Goal: Task Accomplishment & Management: Use online tool/utility

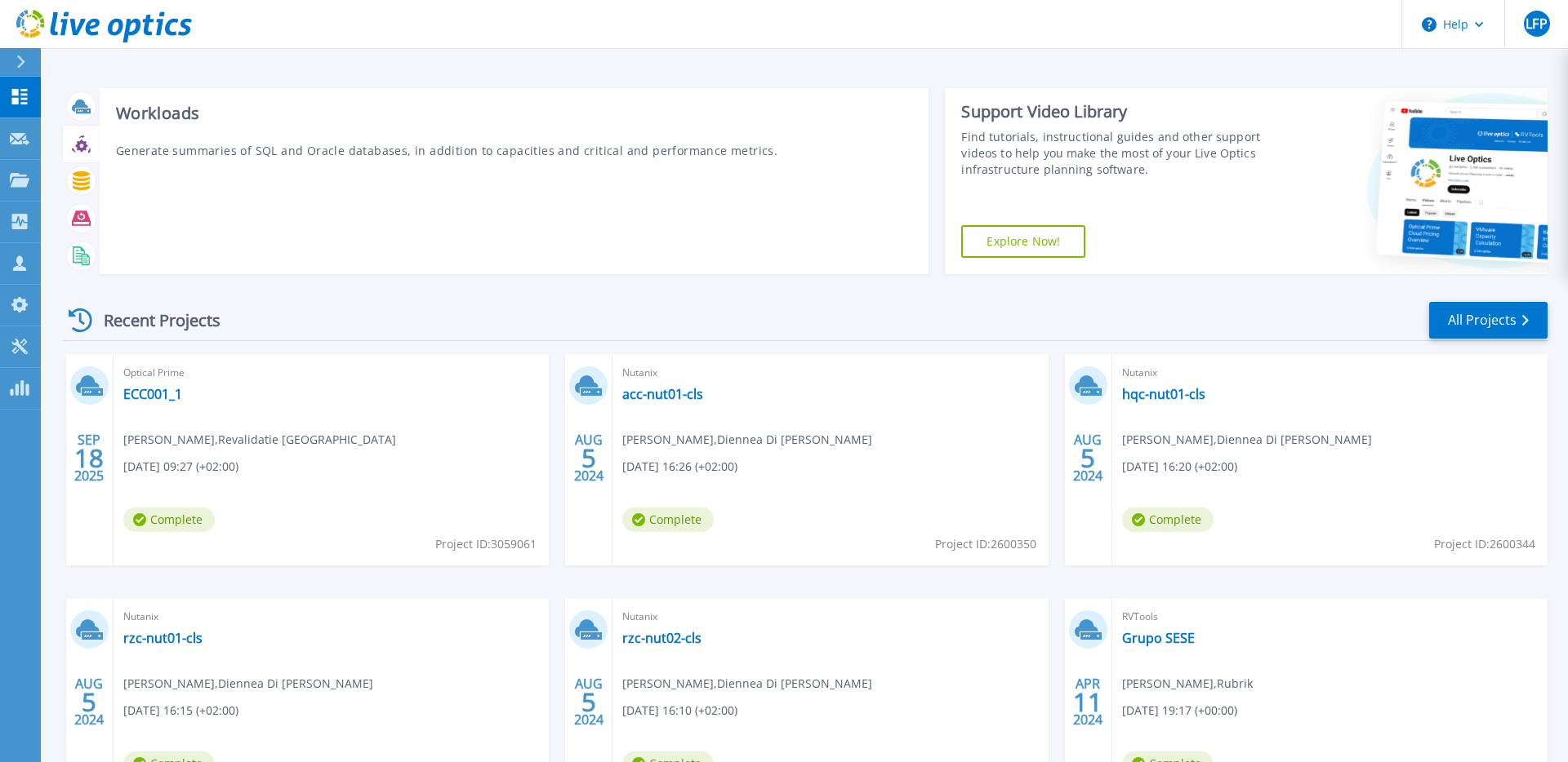
click at [80, 149] on icon at bounding box center [81, 145] width 12 height 12
click at [86, 180] on icon at bounding box center [81, 180] width 17 height 19
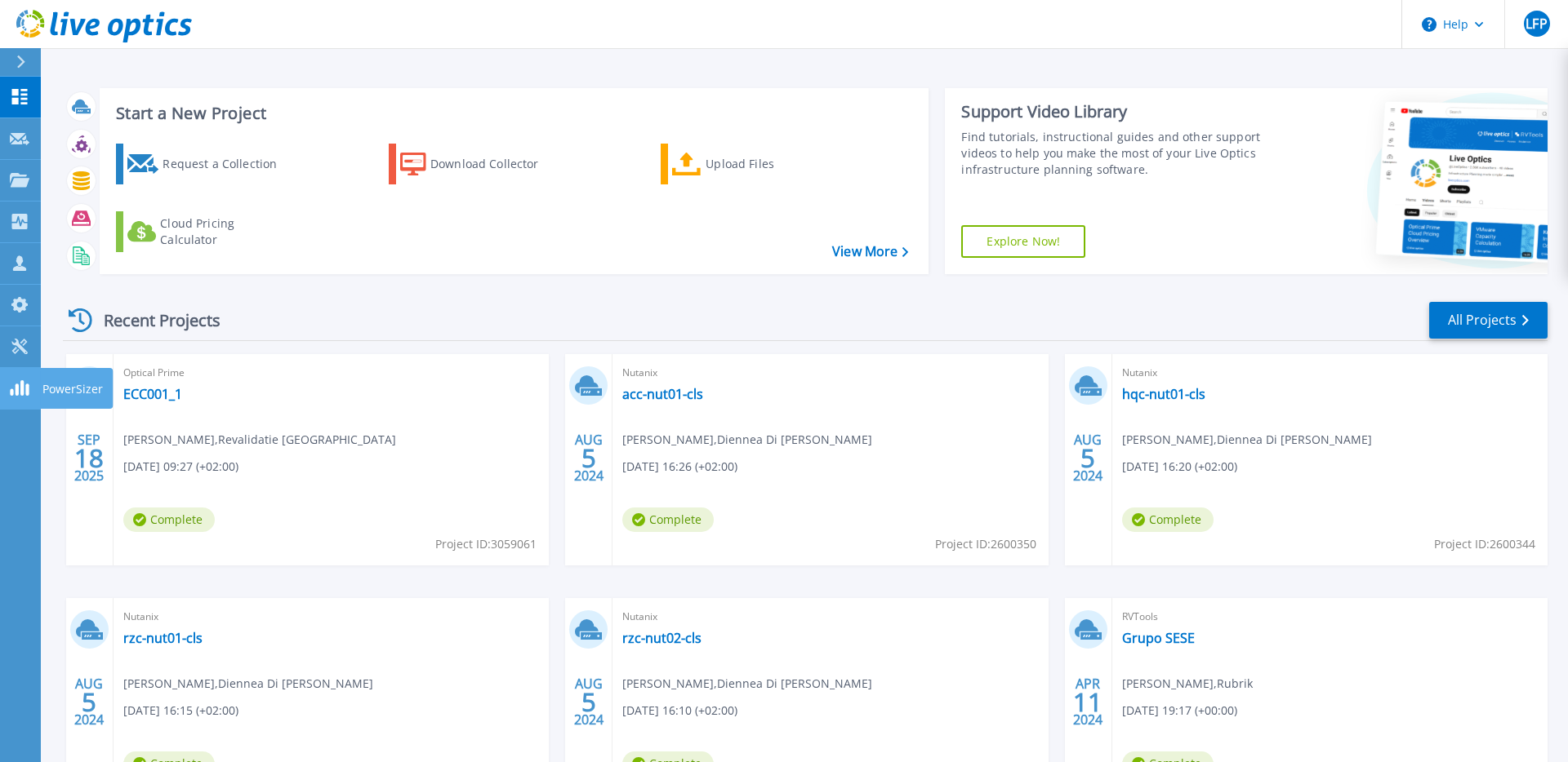
click at [22, 396] on link "PowerSizer PowerSizer" at bounding box center [20, 388] width 41 height 42
click at [232, 443] on span "Ronnie Kuperus , Revalidatie Friesland" at bounding box center [259, 440] width 272 height 18
click at [171, 403] on link "ECC001_1" at bounding box center [152, 394] width 59 height 17
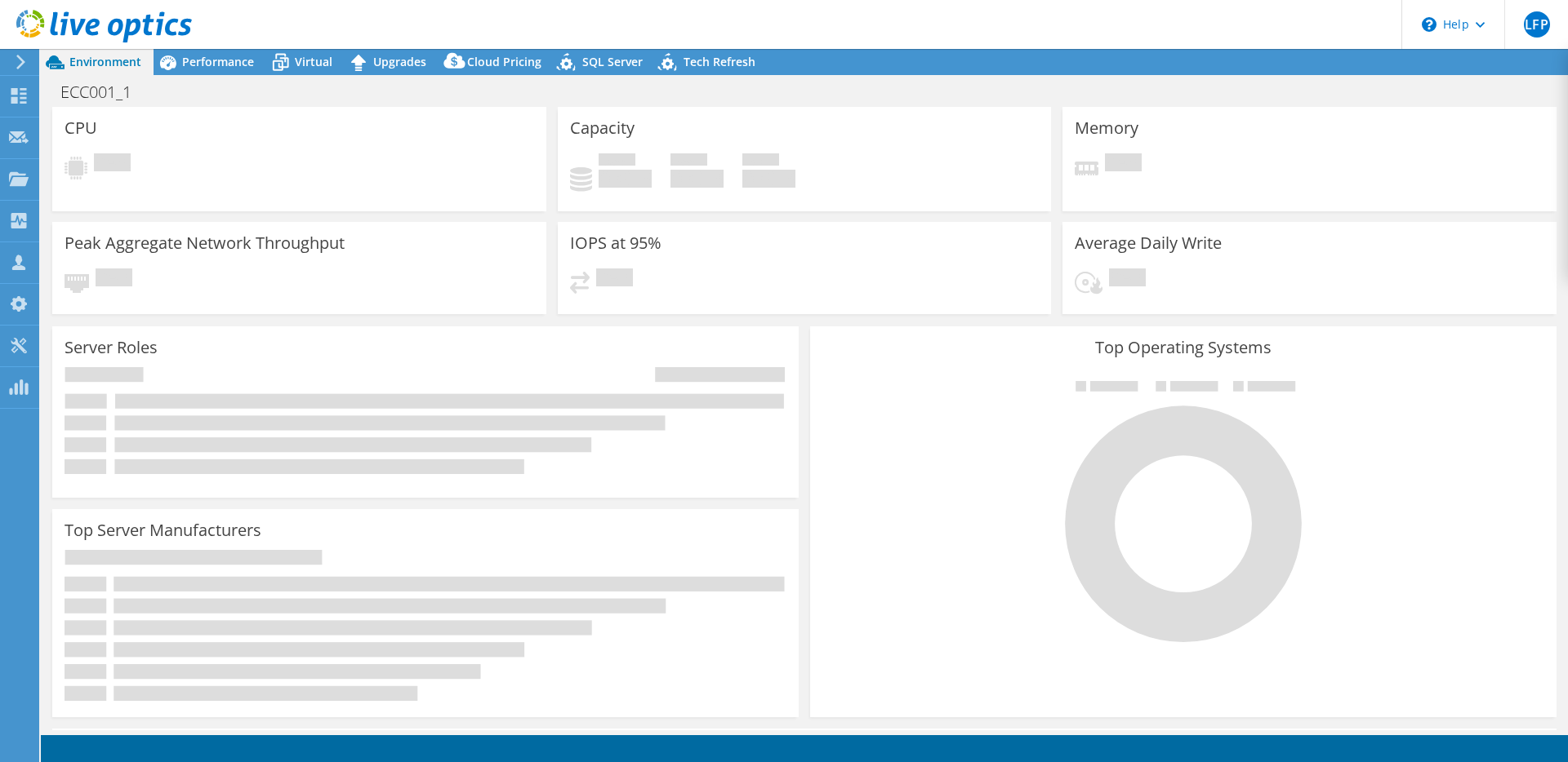
select select "USD"
